Goal: Transaction & Acquisition: Purchase product/service

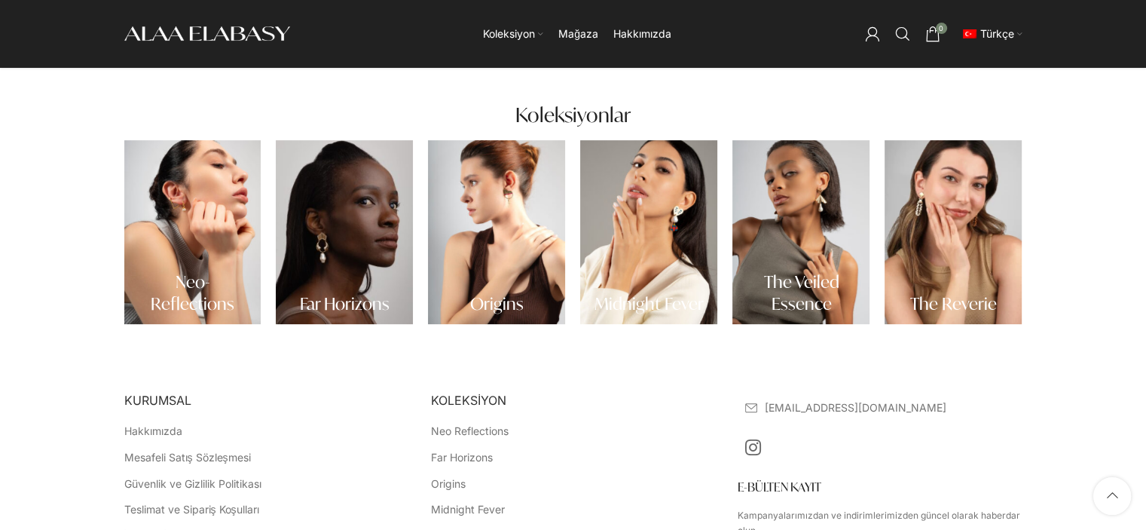
scroll to position [467, 0]
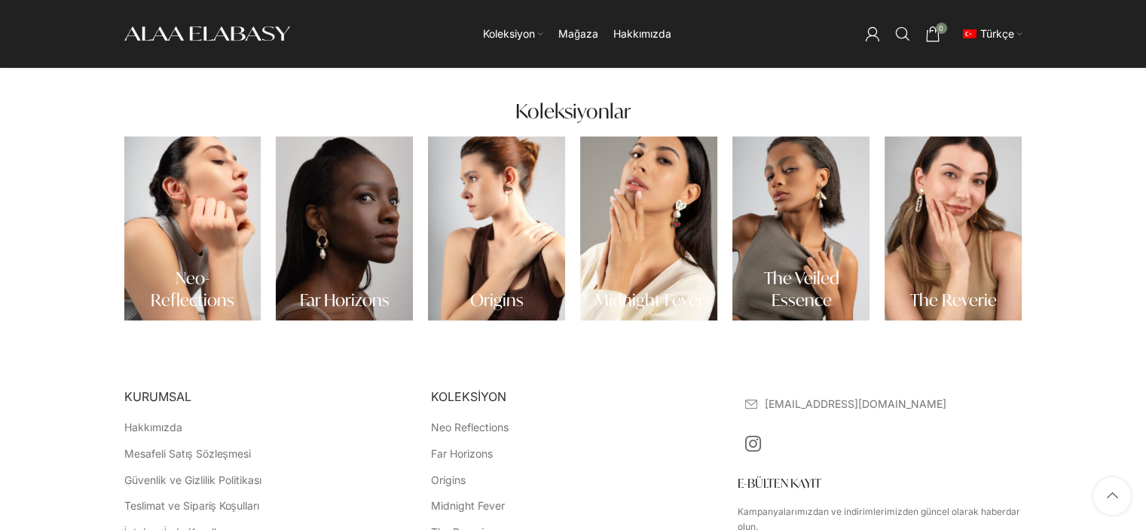
click at [617, 238] on link "Banner bağlantısı" at bounding box center [648, 228] width 137 height 184
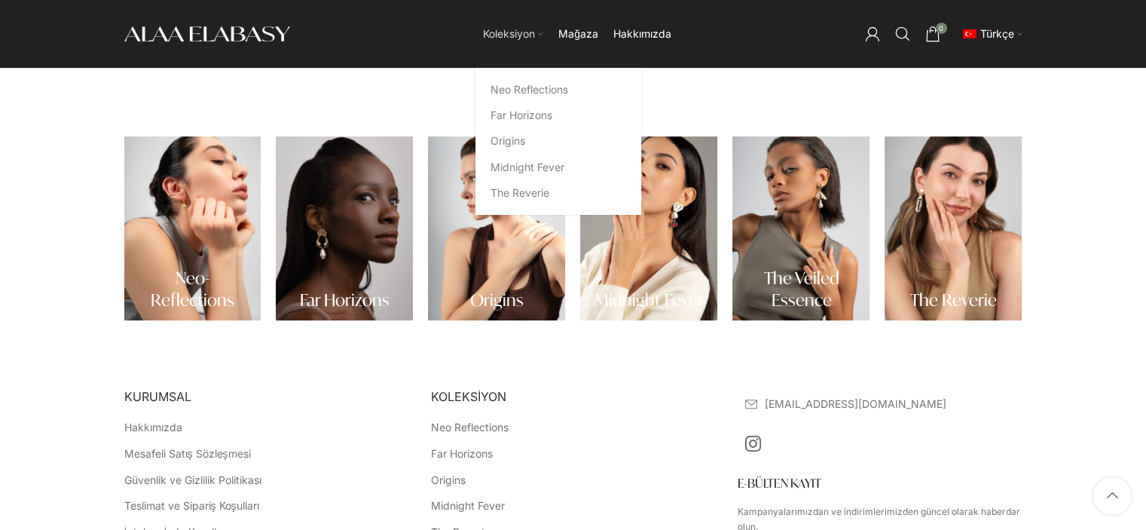
click at [535, 33] on span "Koleksiyon" at bounding box center [509, 34] width 52 height 14
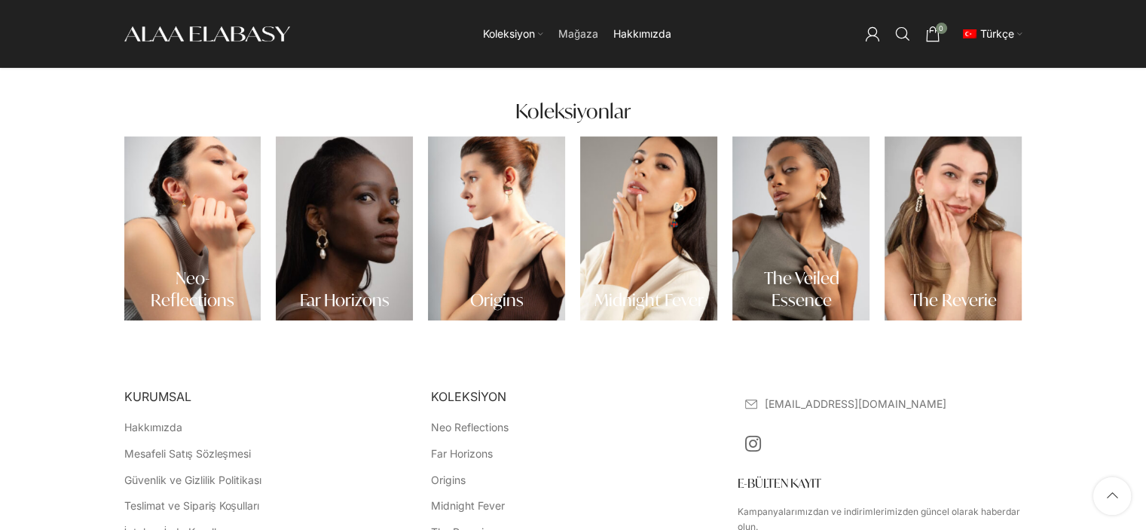
click at [566, 31] on span "Mağaza" at bounding box center [578, 34] width 40 height 14
click at [572, 47] on link "Mağaza" at bounding box center [578, 34] width 40 height 30
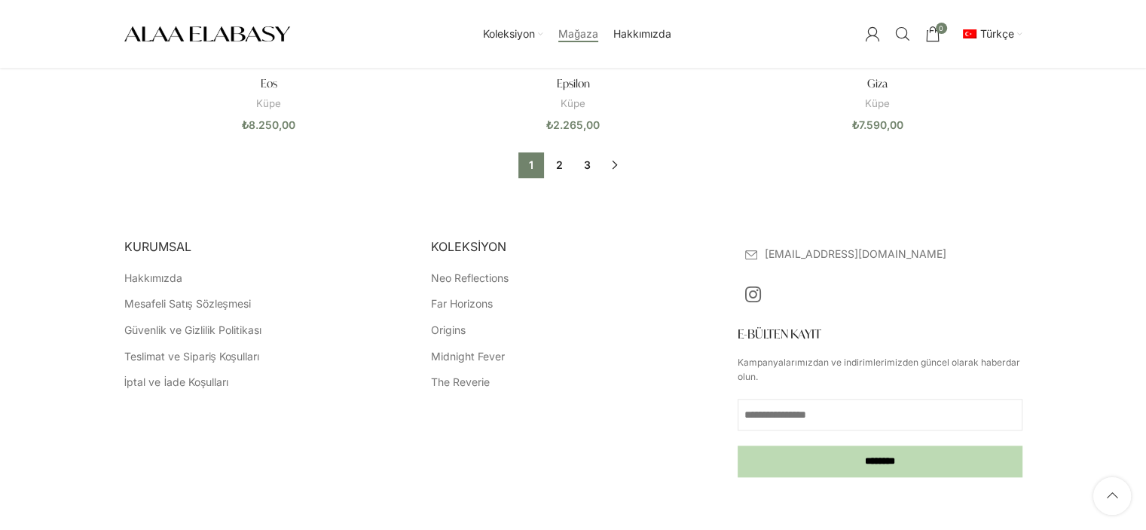
scroll to position [1507, 0]
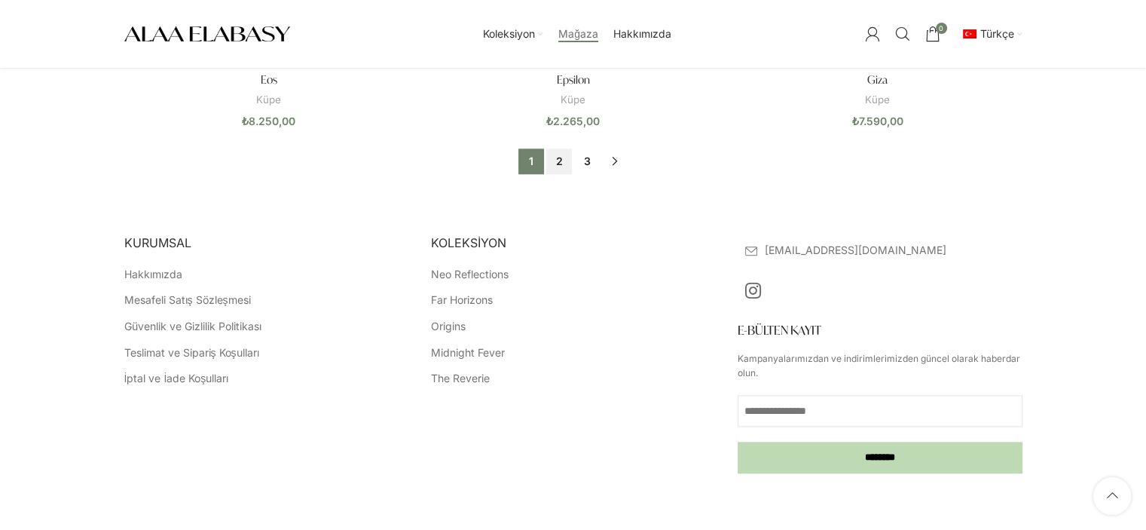
click at [553, 159] on link "2" at bounding box center [559, 161] width 26 height 26
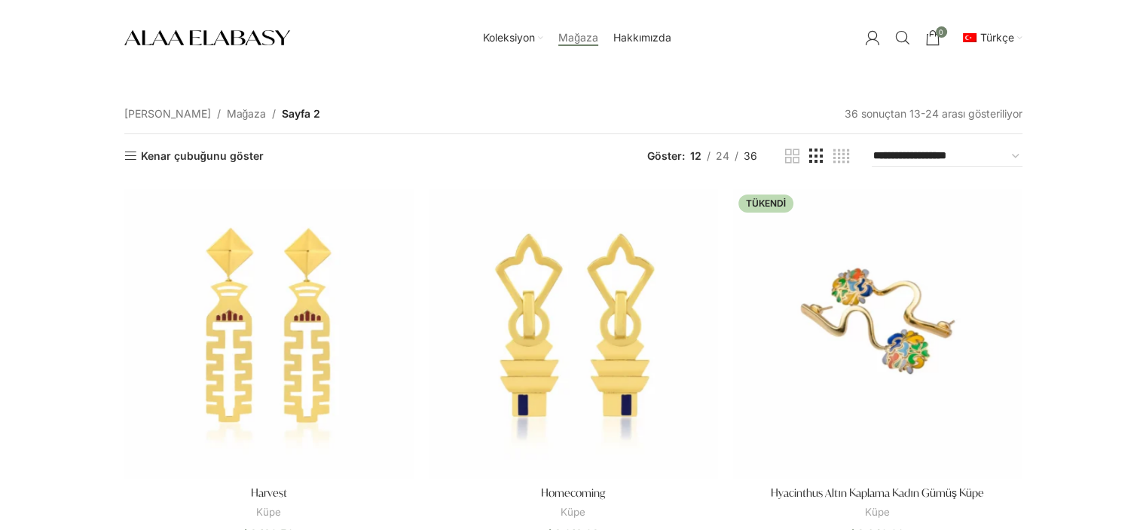
click at [750, 151] on span "36" at bounding box center [751, 155] width 14 height 13
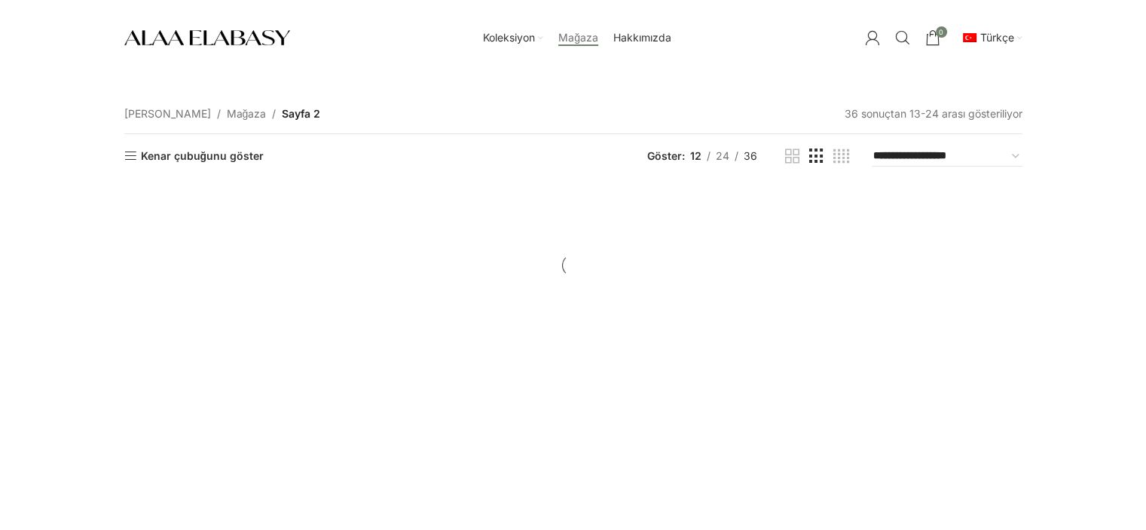
click at [750, 154] on span "36" at bounding box center [751, 155] width 14 height 13
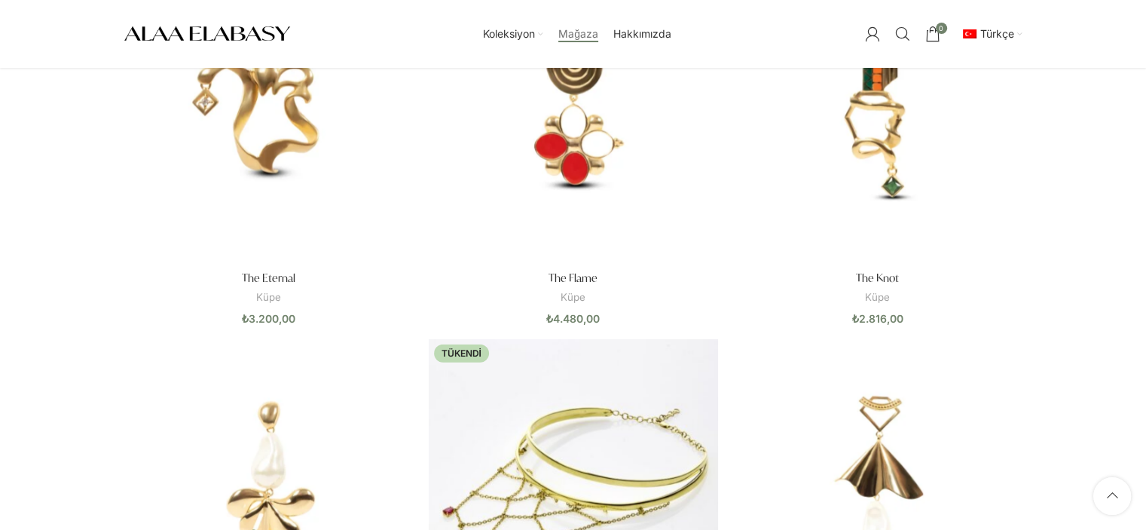
scroll to position [3858, 0]
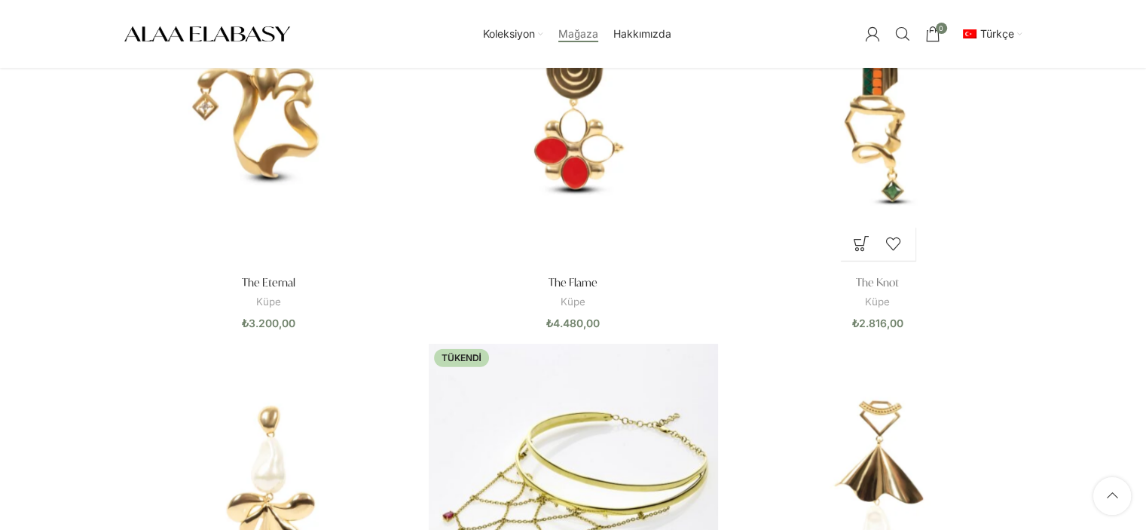
click at [871, 282] on link "The Knot" at bounding box center [877, 282] width 43 height 14
drag, startPoint x: 900, startPoint y: 280, endPoint x: 851, endPoint y: 286, distance: 49.4
click at [851, 286] on h3 "The Knot" at bounding box center [877, 282] width 289 height 15
copy link "The Knot"
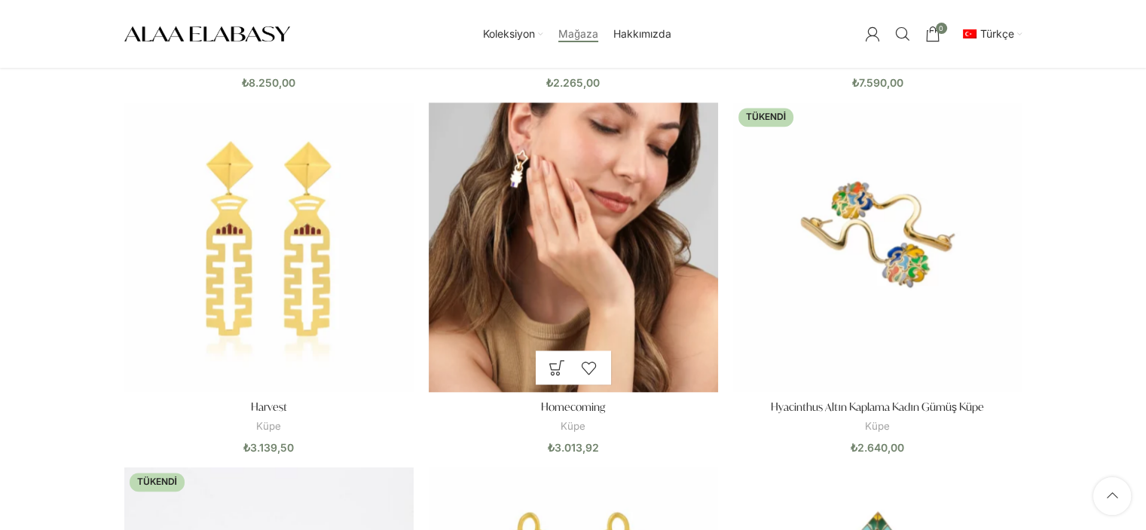
scroll to position [1547, 0]
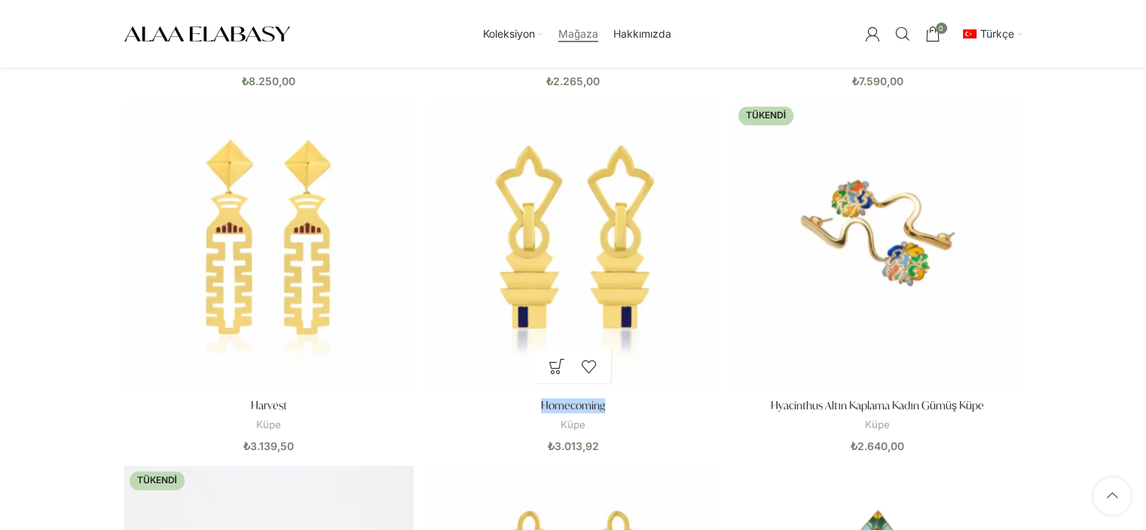
drag, startPoint x: 615, startPoint y: 399, endPoint x: 508, endPoint y: 409, distance: 107.4
click at [508, 409] on h3 "Homecoming" at bounding box center [573, 405] width 289 height 15
copy link "Homecoming"
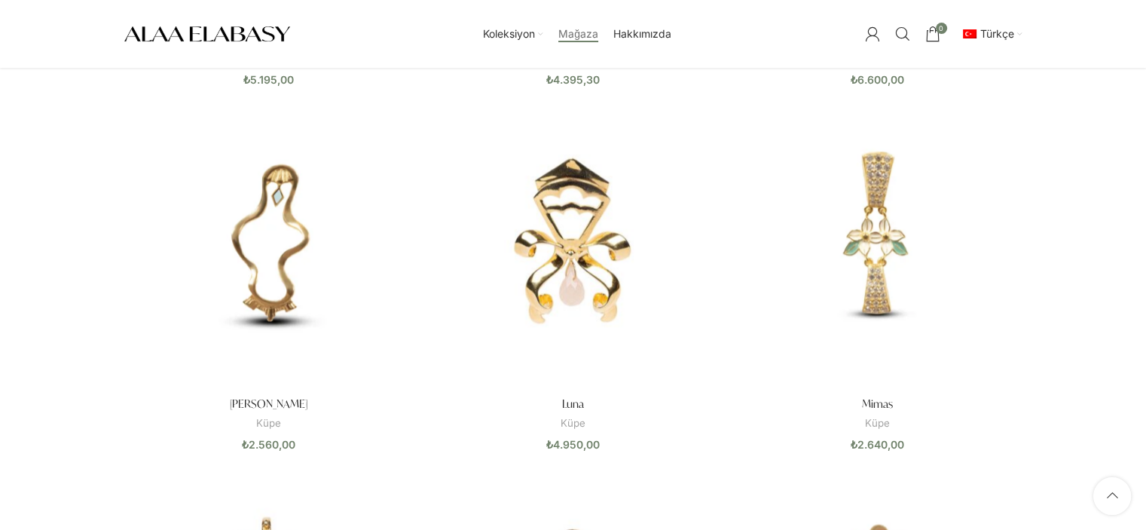
scroll to position [2266, 0]
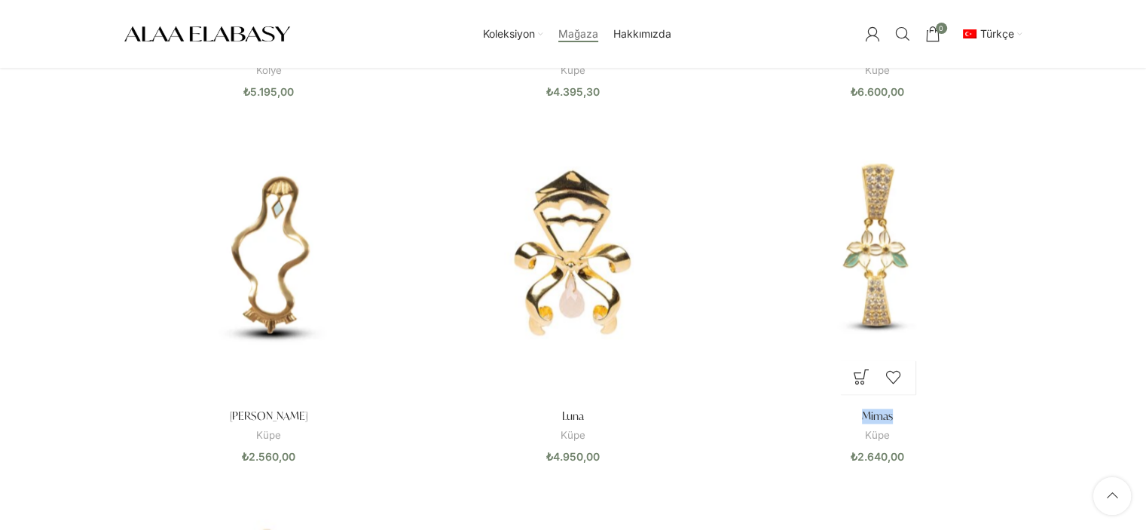
drag, startPoint x: 895, startPoint y: 417, endPoint x: 831, endPoint y: 418, distance: 64.1
click at [831, 418] on h3 "Mimas" at bounding box center [877, 415] width 289 height 15
copy link "Mimas"
